Goal: Navigation & Orientation: Locate item on page

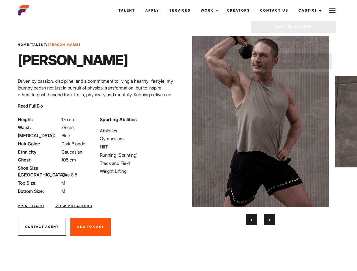
click at [308, 10] on link "Cast (0)" at bounding box center [309, 10] width 32 height 15
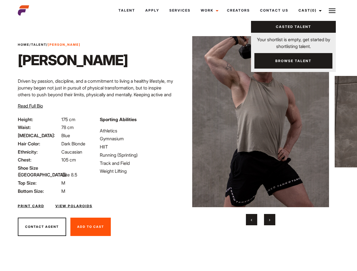
click at [332, 10] on img at bounding box center [331, 10] width 7 height 7
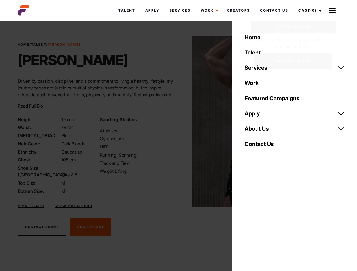
click at [260, 131] on img at bounding box center [260, 121] width 137 height 171
click at [178, 122] on div "Sporting Abilities Athletics Gymnasium HIIT Running (Sprinting) Track and Field…" at bounding box center [137, 155] width 82 height 78
click at [251, 220] on button "‹" at bounding box center [251, 219] width 11 height 11
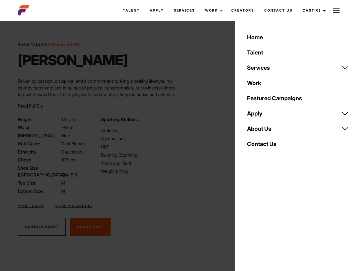
click at [269, 220] on button "›" at bounding box center [272, 219] width 11 height 11
